Goal: Find specific page/section: Find specific page/section

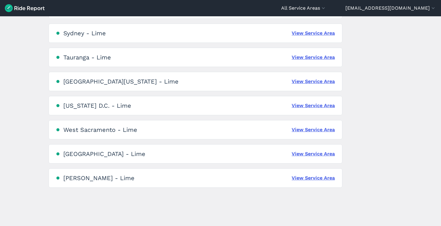
scroll to position [1363, 0]
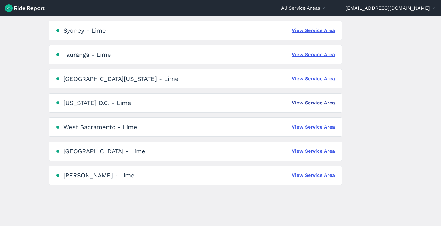
click at [314, 101] on link "View Service Area" at bounding box center [313, 102] width 43 height 7
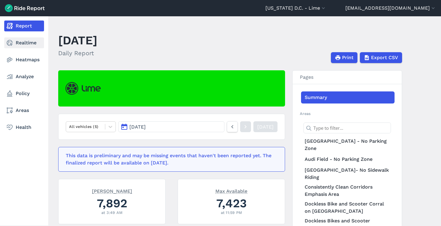
click at [21, 40] on link "Realtime" at bounding box center [24, 42] width 40 height 11
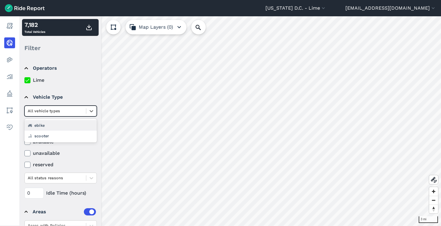
click at [52, 110] on div at bounding box center [55, 110] width 55 height 7
click at [52, 135] on div "scooter" at bounding box center [60, 136] width 72 height 11
